Goal: Obtain resource: Download file/media

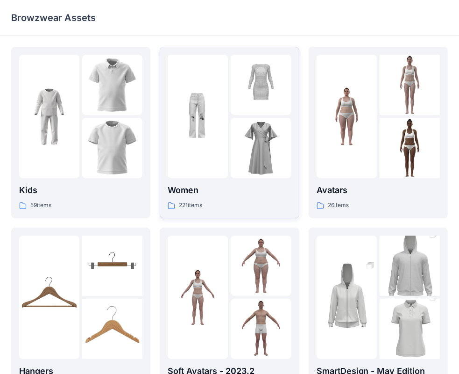
click at [218, 152] on div at bounding box center [198, 116] width 60 height 123
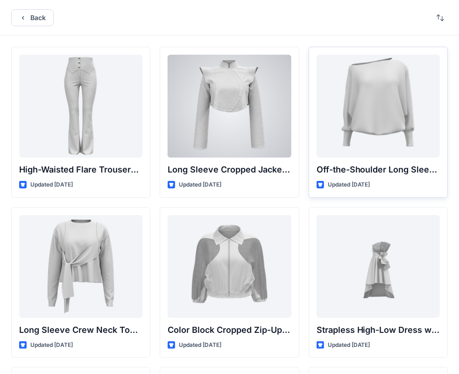
click at [376, 121] on div at bounding box center [378, 106] width 123 height 103
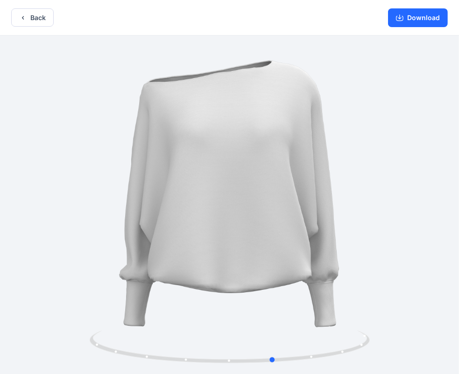
drag, startPoint x: 270, startPoint y: 363, endPoint x: 21, endPoint y: 354, distance: 249.6
click at [21, 354] on div at bounding box center [229, 206] width 459 height 340
click at [416, 20] on button "Download" at bounding box center [418, 17] width 60 height 19
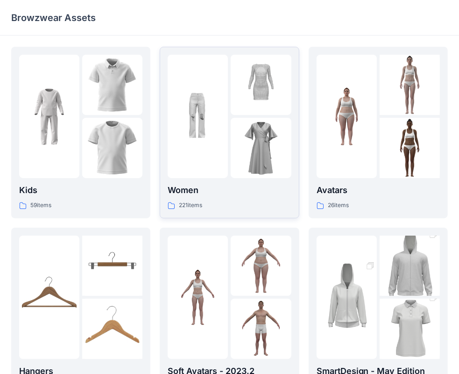
click at [241, 150] on img at bounding box center [261, 148] width 60 height 60
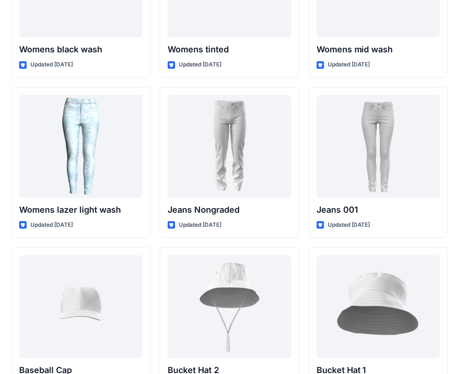
scroll to position [6691, 0]
